Goal: Find specific page/section: Find specific page/section

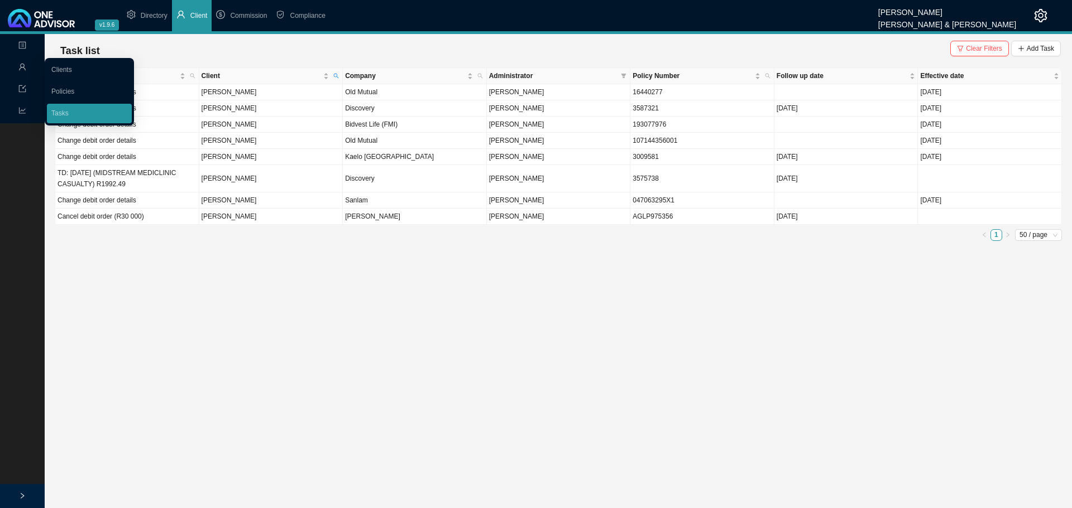
click at [22, 65] on icon "user" at bounding box center [22, 67] width 8 height 8
click at [72, 70] on link "Clients" at bounding box center [61, 70] width 21 height 8
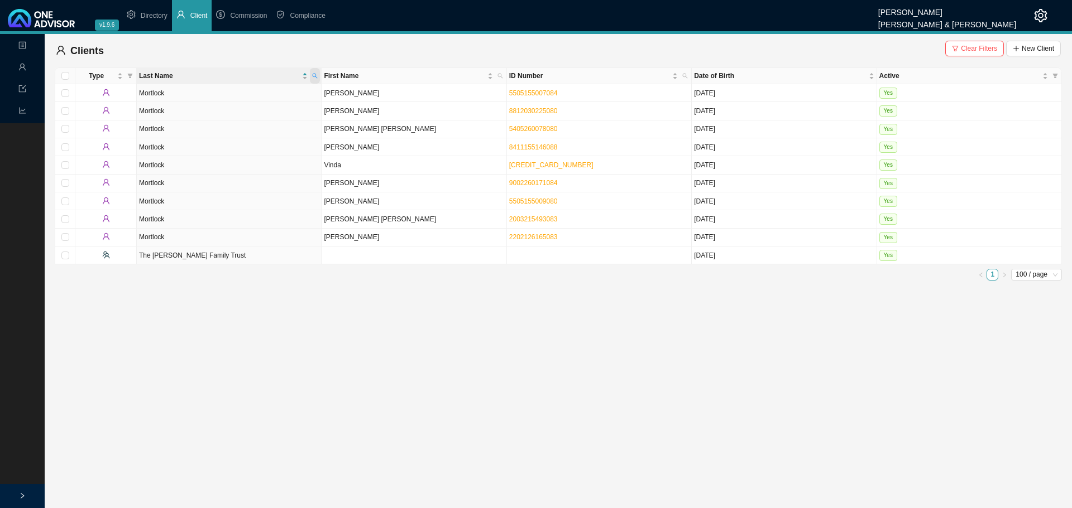
click at [314, 76] on icon "search" at bounding box center [315, 76] width 6 height 6
type input "armour"
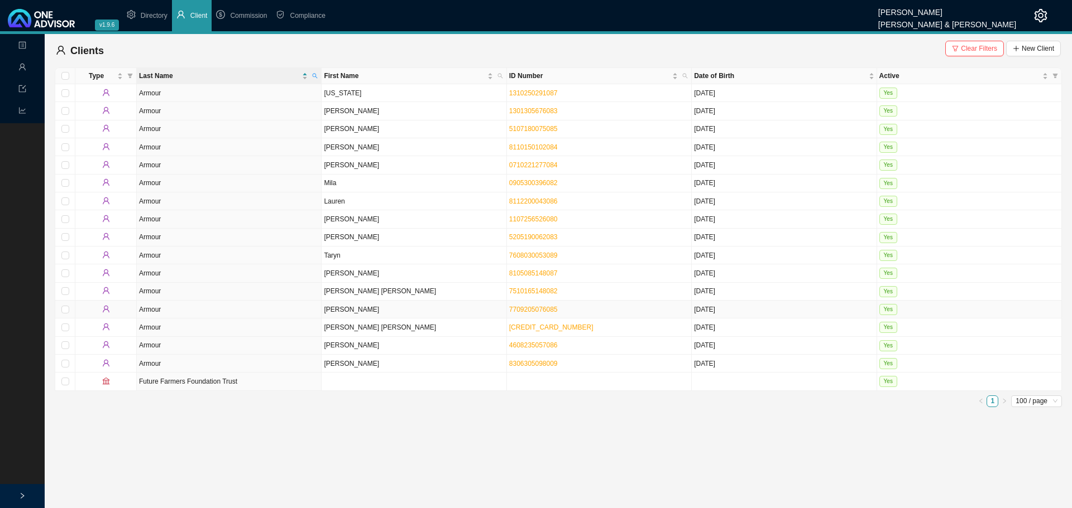
click at [369, 309] on td "[PERSON_NAME]" at bounding box center [414, 310] width 185 height 18
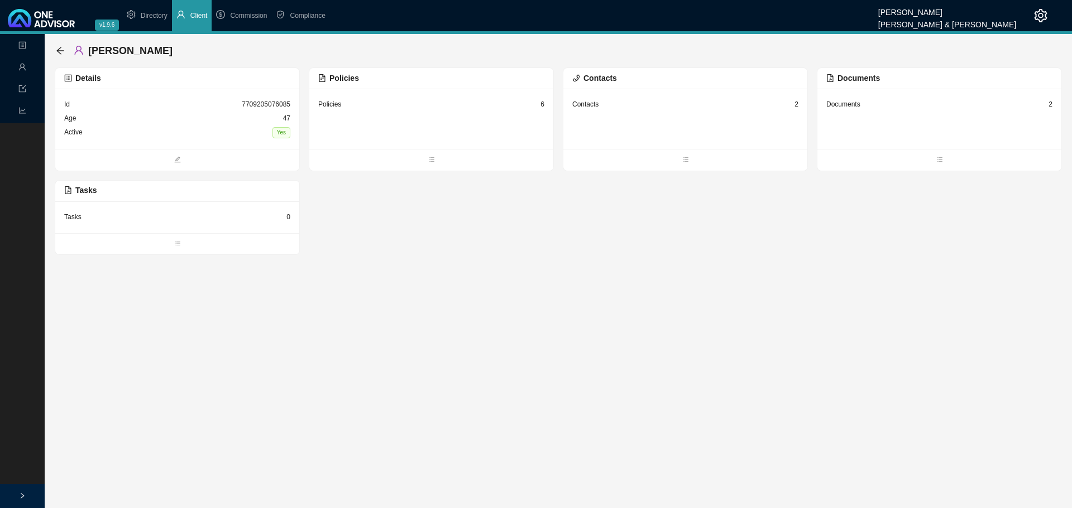
click at [886, 121] on div "Documents 2" at bounding box center [939, 119] width 244 height 60
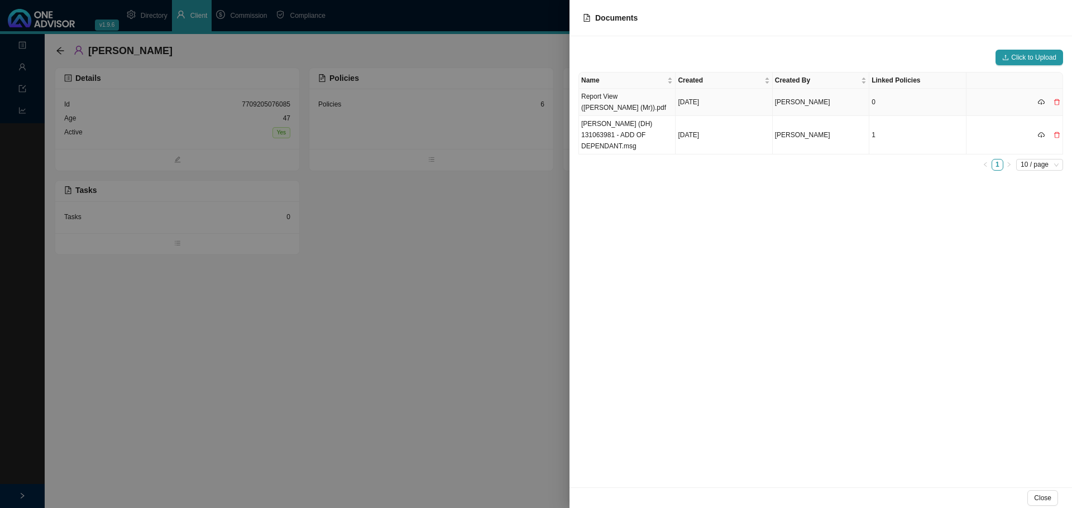
click at [646, 100] on td "Report View ([PERSON_NAME] (Mr)).pdf" at bounding box center [627, 102] width 97 height 27
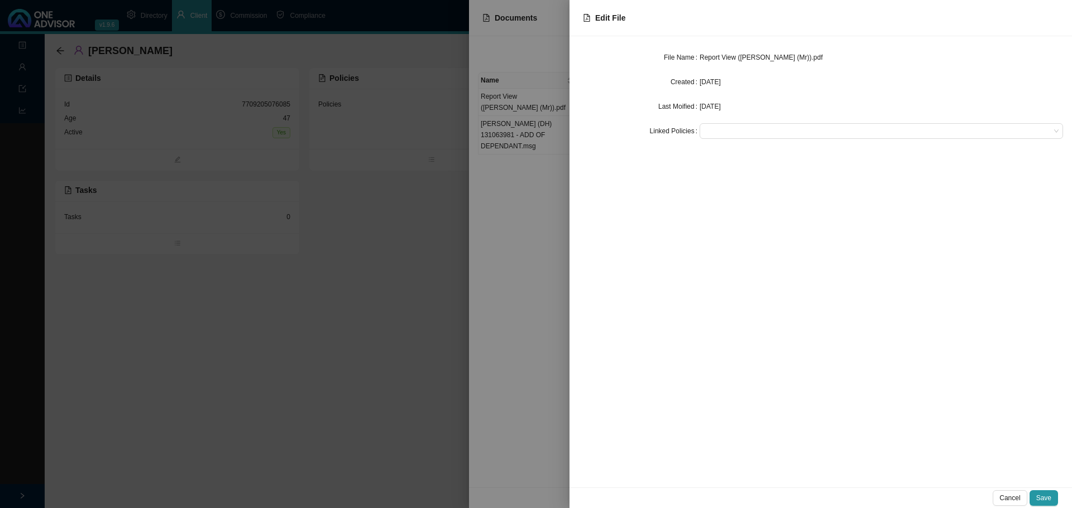
click at [531, 177] on div at bounding box center [536, 254] width 1072 height 508
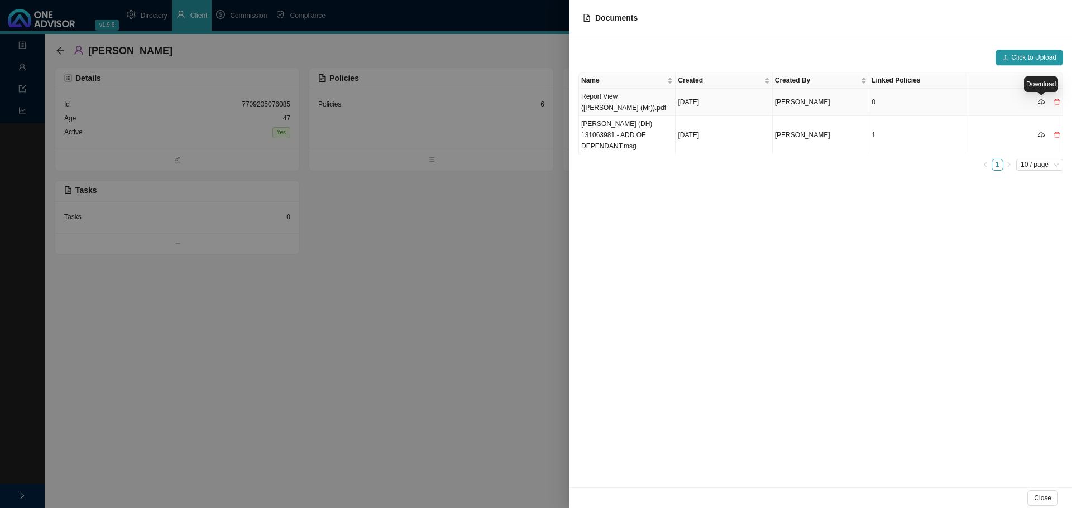
click at [1041, 102] on icon "cloud-download" at bounding box center [1041, 102] width 7 height 7
